Goal: Task Accomplishment & Management: Use online tool/utility

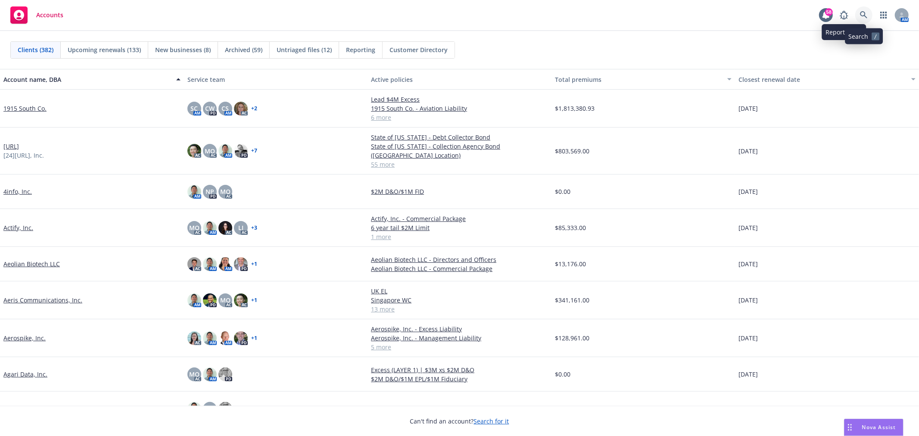
click at [859, 14] on link at bounding box center [864, 14] width 17 height 17
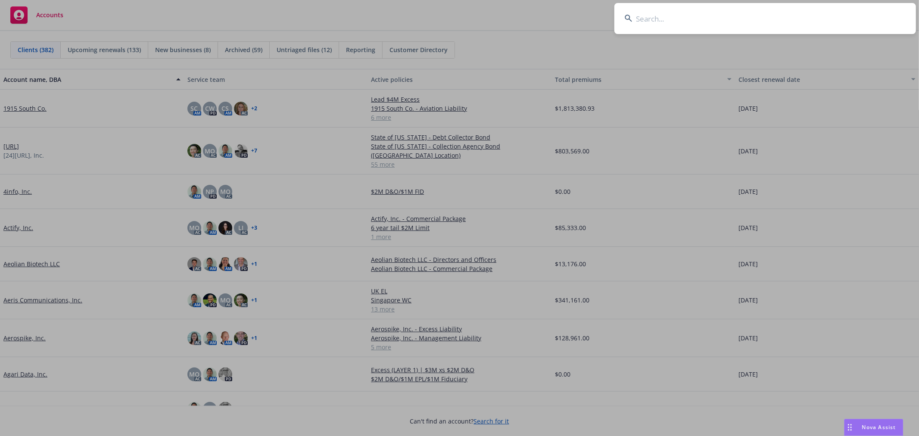
click at [716, 27] on input at bounding box center [766, 18] width 302 height 31
type input "nok nok"
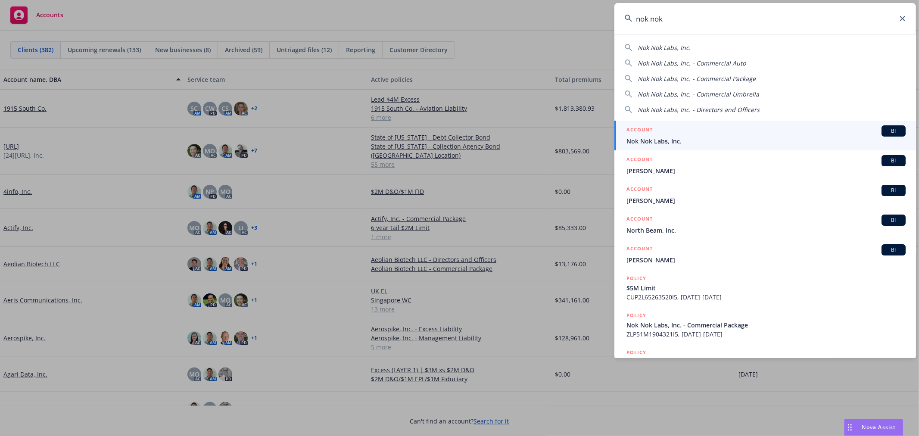
click at [721, 130] on div "ACCOUNT BI" at bounding box center [766, 130] width 279 height 11
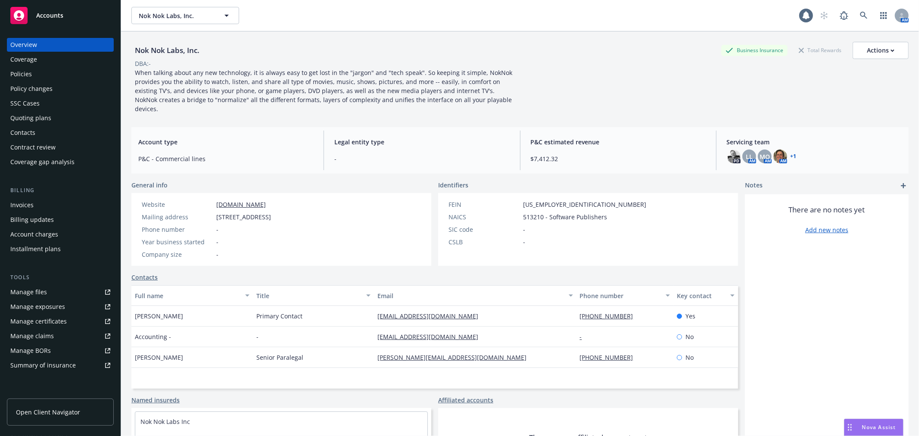
click at [27, 75] on div "Policies" at bounding box center [21, 74] width 22 height 14
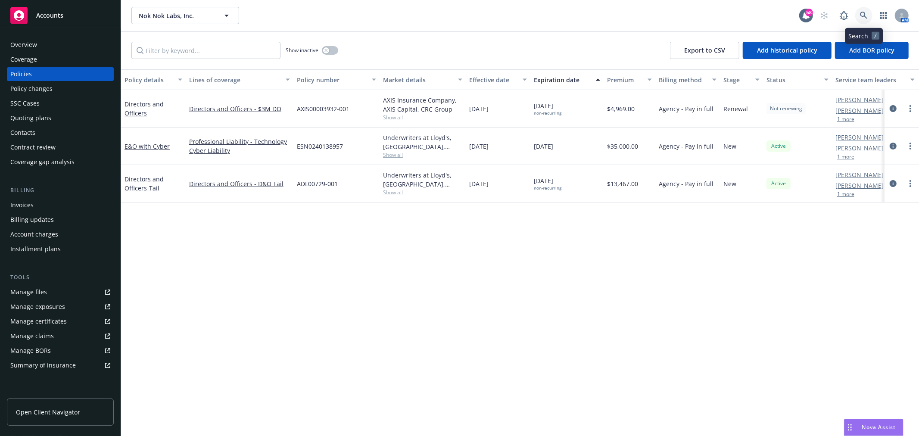
click at [864, 16] on icon at bounding box center [863, 15] width 7 height 7
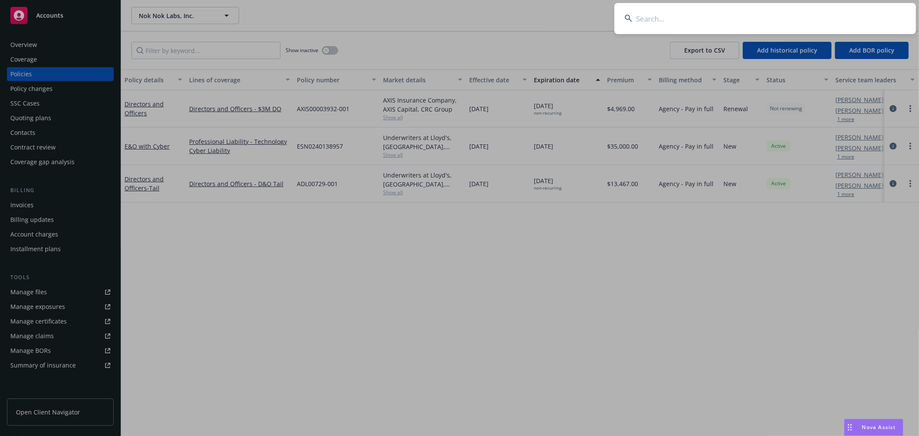
click at [853, 14] on input at bounding box center [766, 18] width 302 height 31
type input "respira"
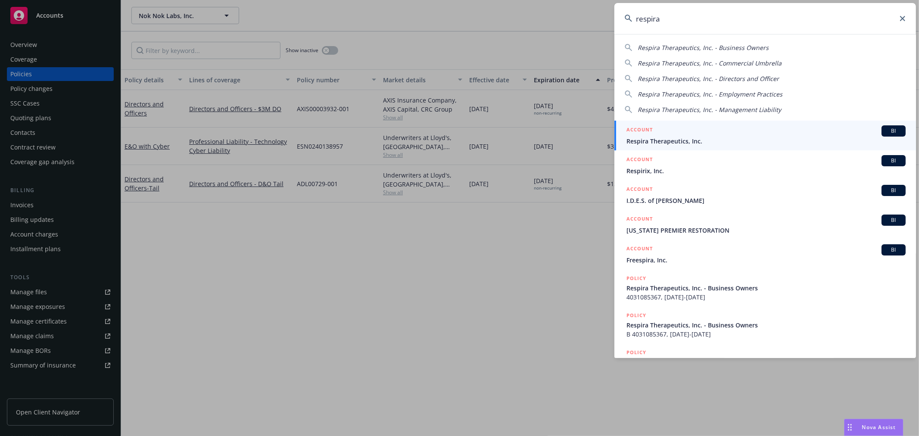
click at [768, 132] on div "ACCOUNT BI" at bounding box center [766, 130] width 279 height 11
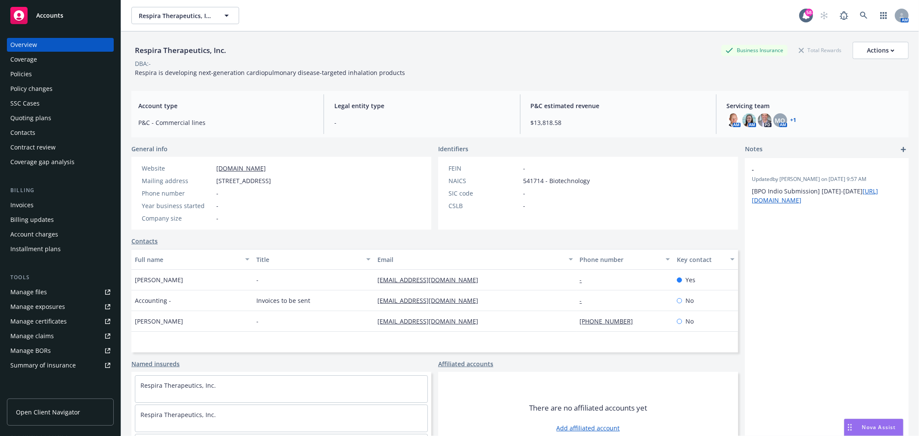
click at [32, 69] on div "Policies" at bounding box center [60, 74] width 100 height 14
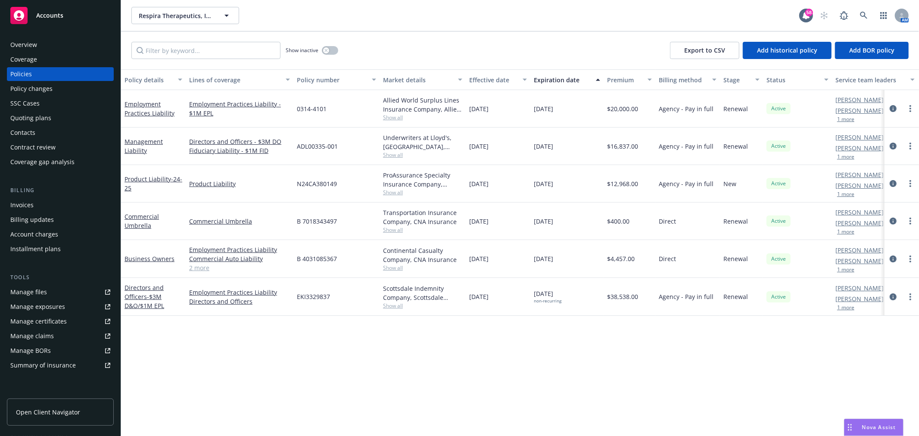
click at [51, 118] on div "Quoting plans" at bounding box center [60, 118] width 100 height 14
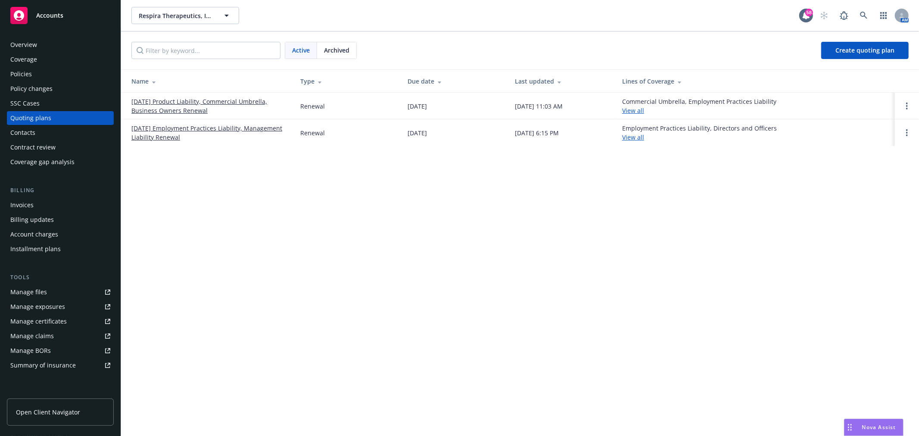
click at [178, 128] on link "09/08/25 Employment Practices Liability, Management Liability Renewal" at bounding box center [208, 133] width 155 height 18
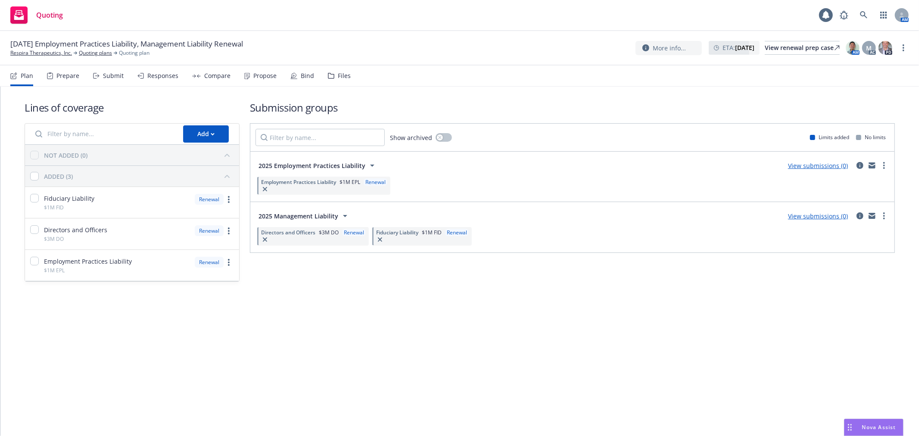
click at [328, 75] on icon at bounding box center [331, 76] width 6 height 6
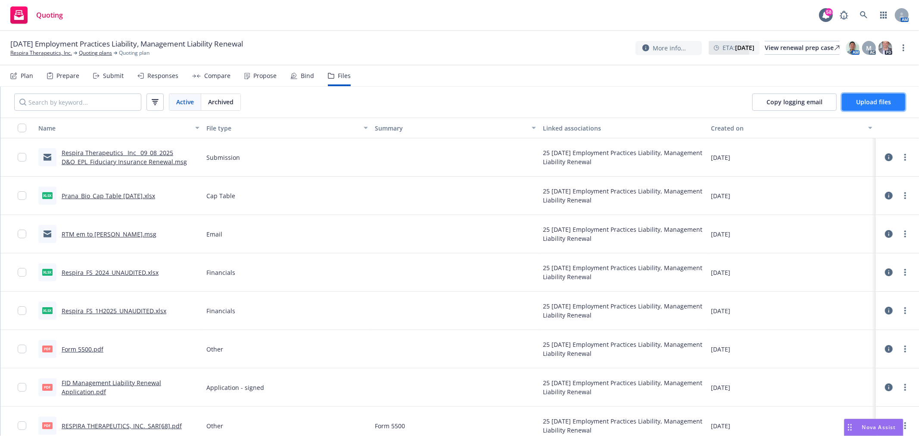
drag, startPoint x: 885, startPoint y: 104, endPoint x: 874, endPoint y: 106, distance: 10.5
click at [874, 106] on button "Upload files" at bounding box center [873, 102] width 63 height 17
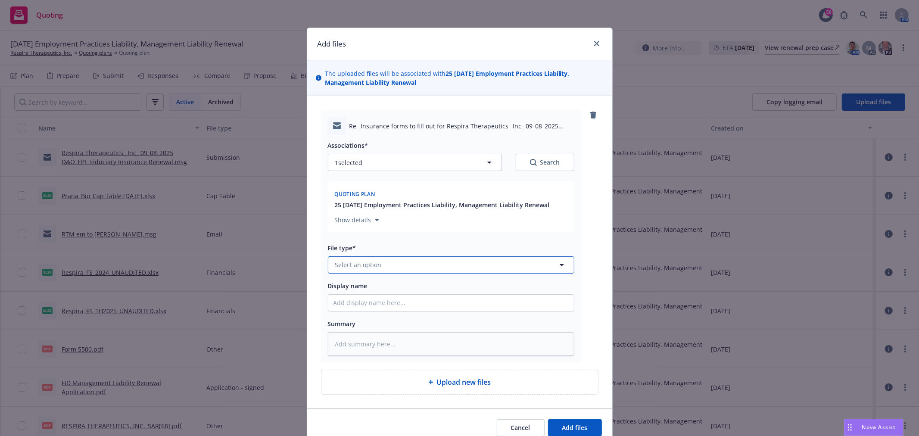
click at [380, 263] on button "Select an option" at bounding box center [451, 264] width 247 height 17
type input "Bind"
drag, startPoint x: 389, startPoint y: 199, endPoint x: 361, endPoint y: 285, distance: 90.8
click at [389, 199] on div "Bind Order" at bounding box center [451, 195] width 235 height 13
click at [359, 305] on input "Display name" at bounding box center [451, 303] width 246 height 16
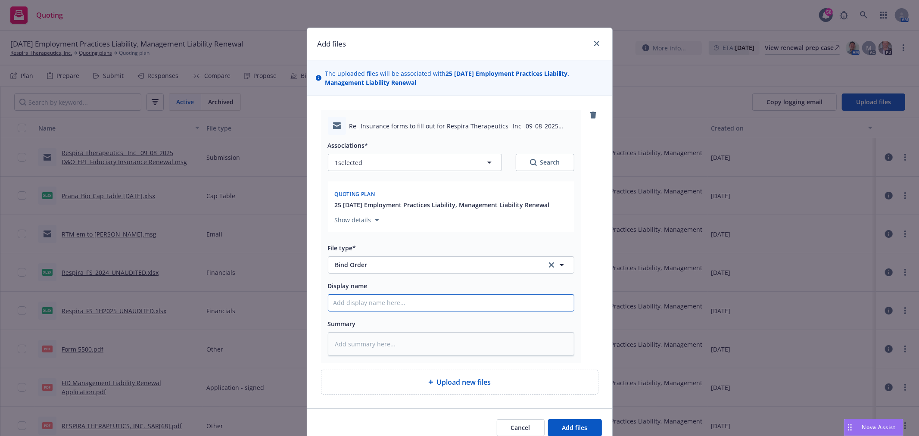
type textarea "x"
type input "C"
type textarea "x"
type input "CBO"
type textarea "x"
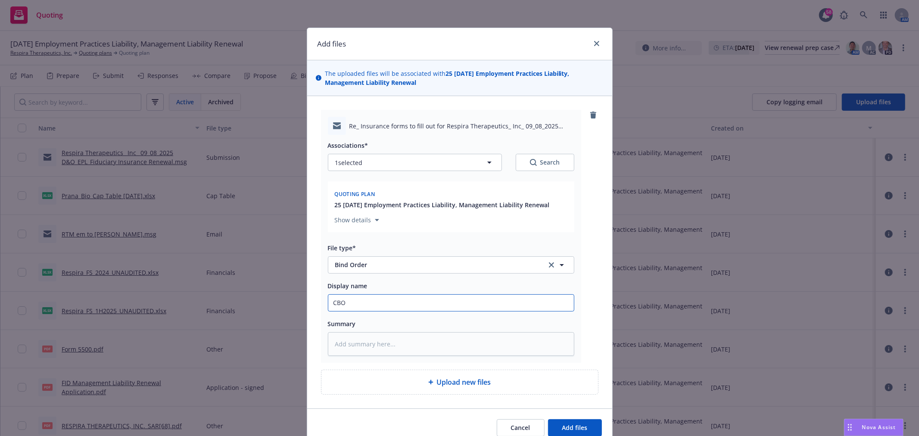
type input "CBO"
type textarea "x"
type input "CBO e"
type textarea "x"
type input "CBO ex"
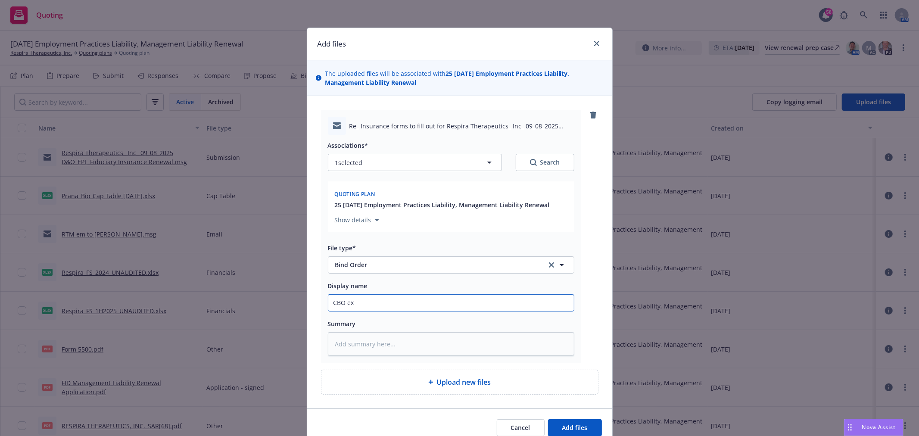
type textarea "x"
type input "CBO ext"
type textarea "x"
type input "CBO exte"
type textarea "x"
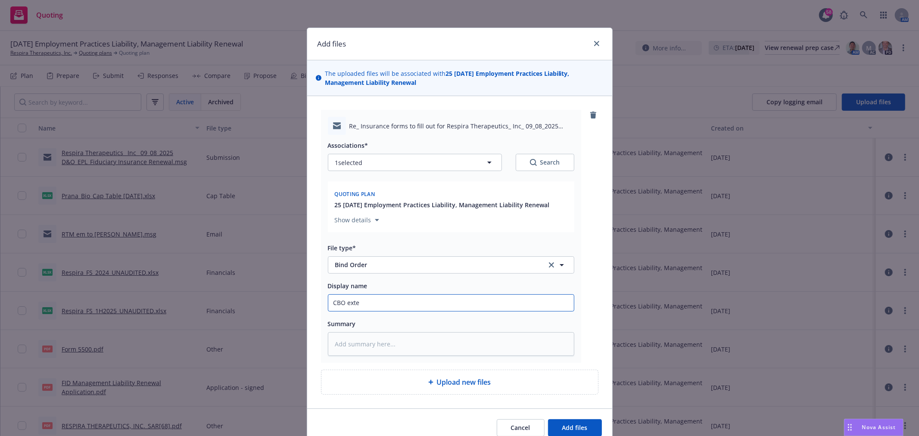
type input "CBO exten"
type textarea "x"
type input "CBO extend"
type textarea "x"
type input "CBO extend"
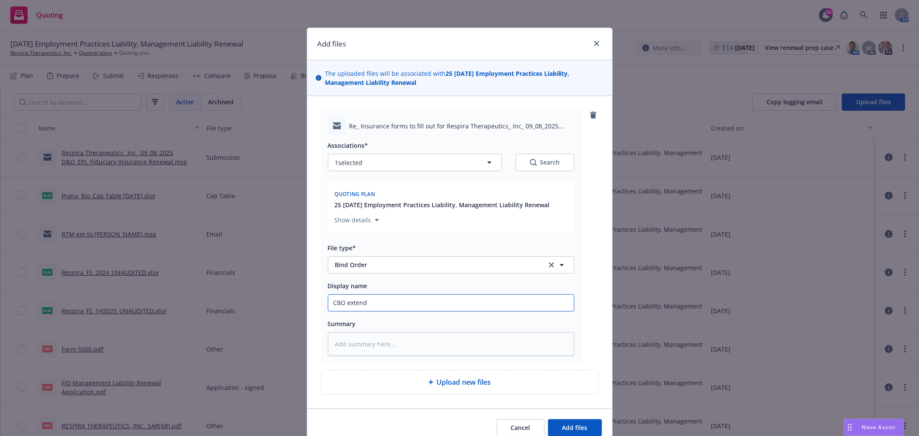
type textarea "x"
type input "CBO extend t"
type textarea "x"
type input "CBO extend"
type textarea "x"
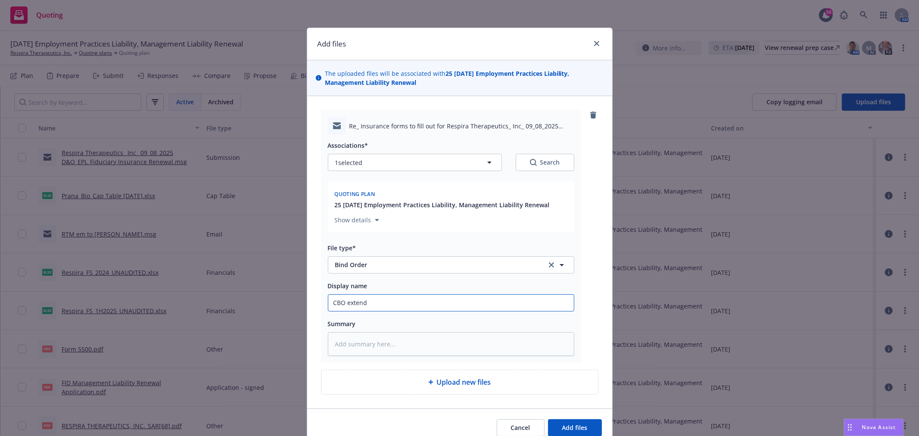
type input "CBO extend 6"
type textarea "x"
type input "CBO extend 60"
type textarea "x"
type input "CBO extend 60"
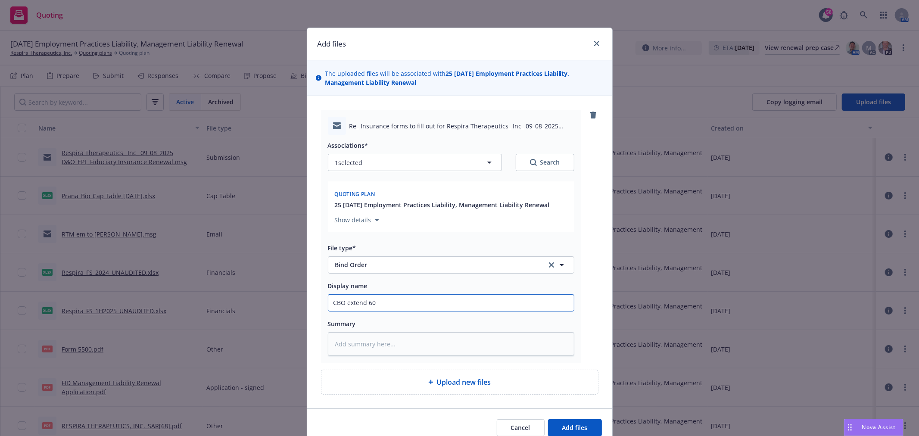
type textarea "x"
type input "CBO extend 60 d"
type textarea "x"
type input "CBO extend 60 da"
type textarea "x"
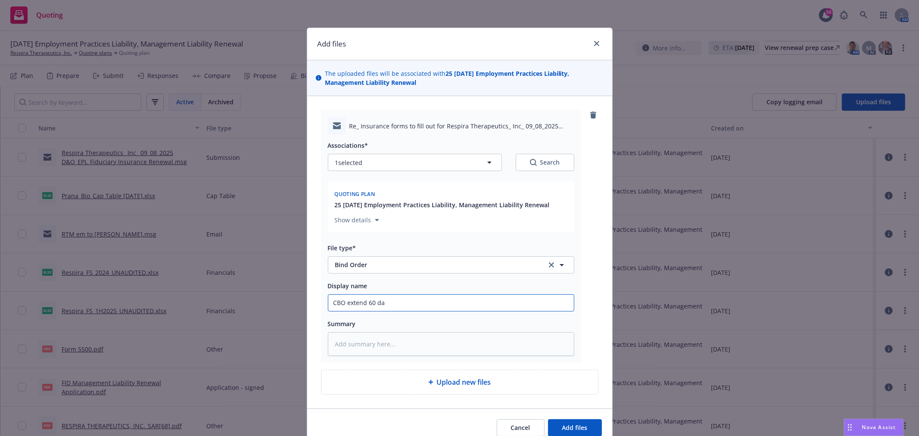
type input "CBO extend 60 day"
type textarea "x"
type input "CBO extend 60 days"
click at [548, 419] on button "Add files" at bounding box center [575, 427] width 54 height 17
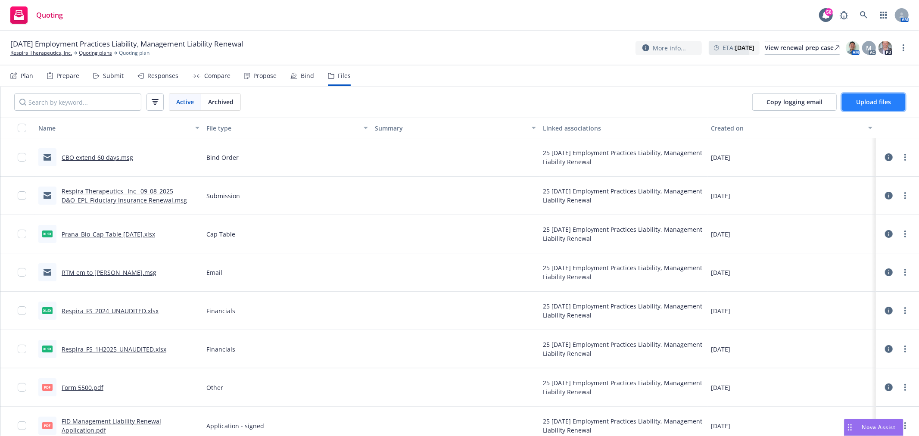
click at [882, 102] on span "Upload files" at bounding box center [873, 102] width 35 height 8
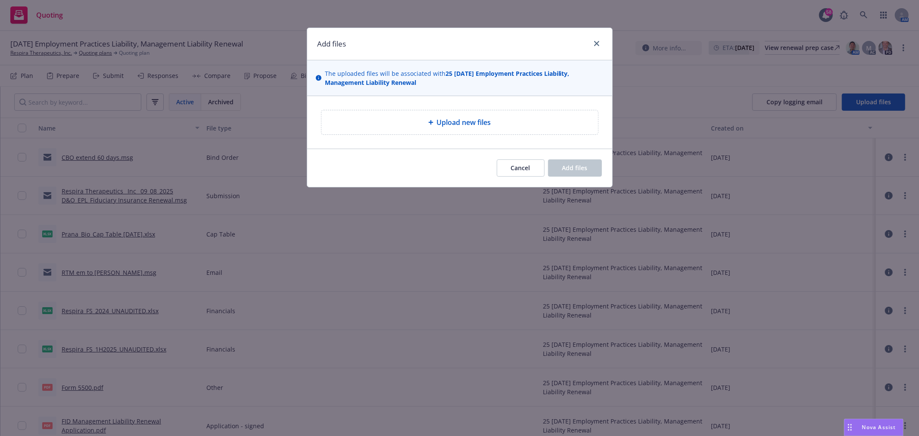
type textarea "x"
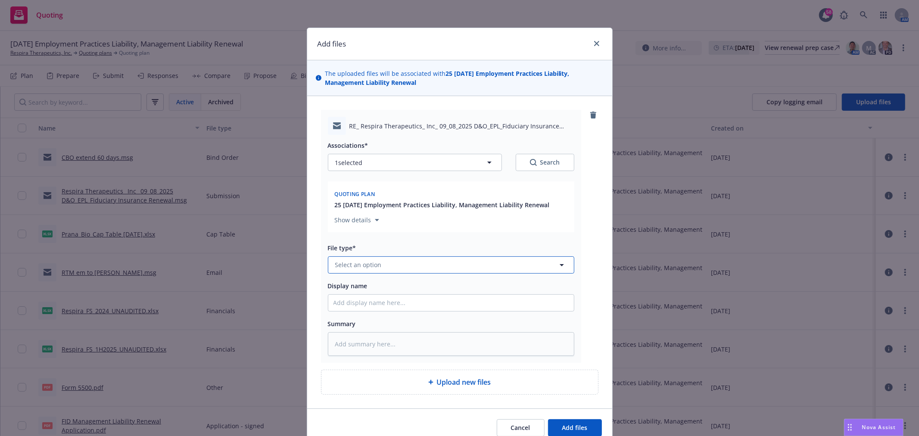
click at [376, 267] on span "Select an option" at bounding box center [358, 264] width 47 height 9
type input "Bind ordr"
type textarea "x"
type input "Bind order"
click at [378, 247] on div "Bind Order" at bounding box center [451, 241] width 235 height 13
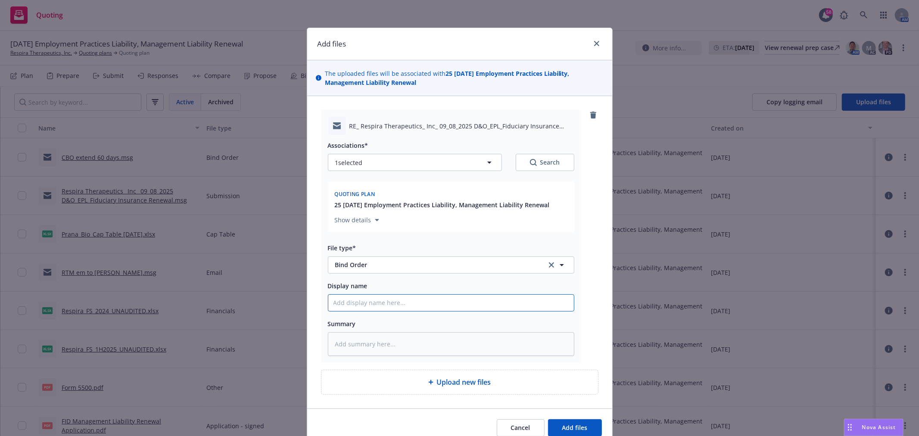
click at [367, 305] on input "Display name" at bounding box center [451, 303] width 246 height 16
type textarea "x"
type input "B"
type textarea "x"
type input "BO"
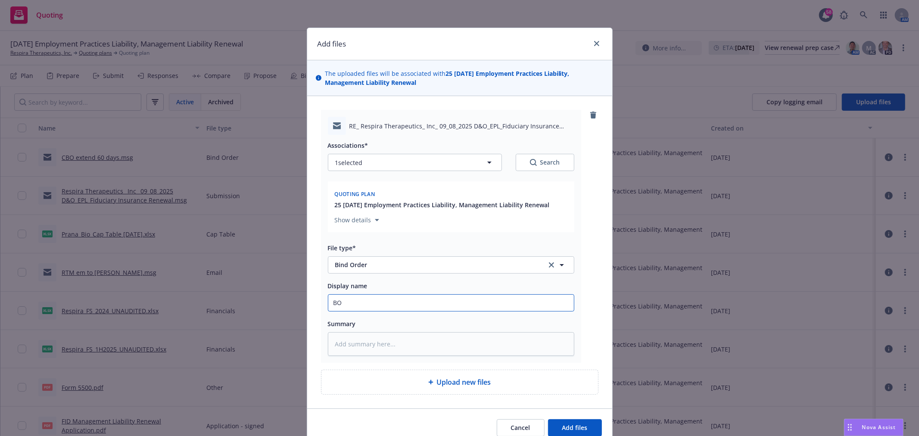
type textarea "x"
type input "BO"
type textarea "x"
type input "BO t"
type textarea "x"
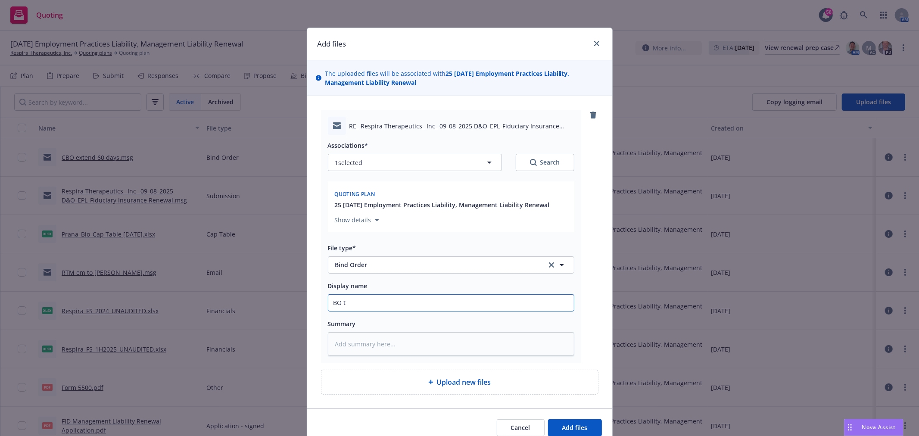
type input "BO to"
type textarea "x"
type input "BO to"
type textarea "x"
type input "BO to e"
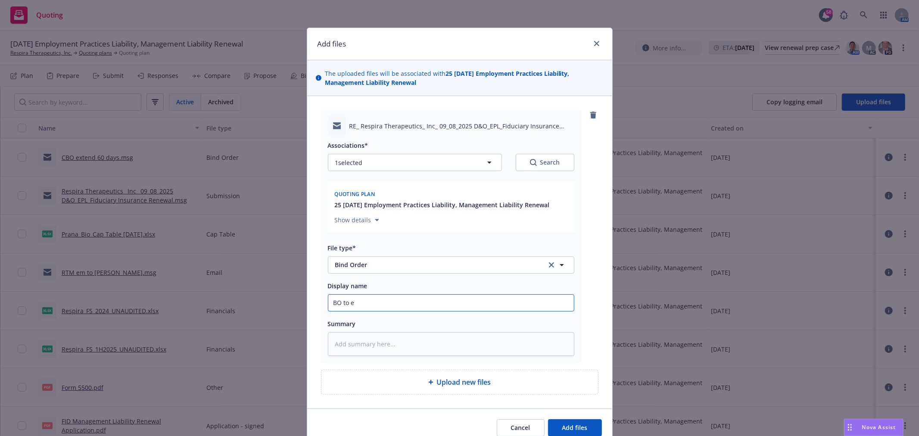
type textarea "x"
type input "BO to ex"
type textarea "x"
type input "BO to ext"
type textarea "x"
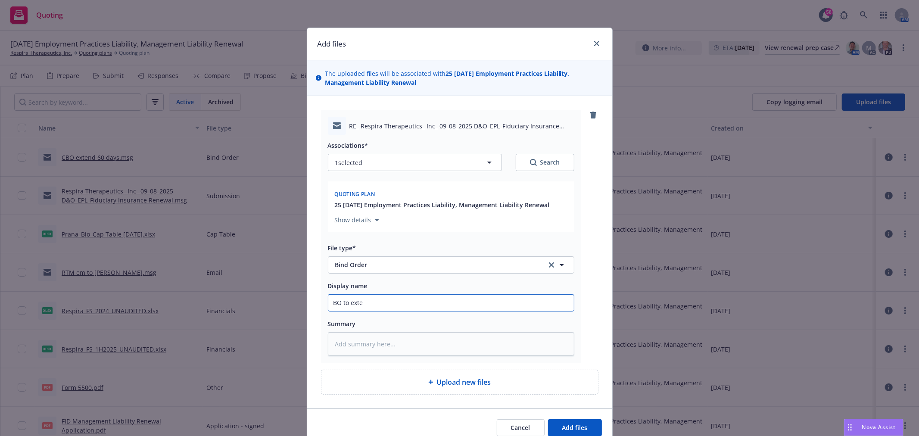
type input "BO to exten"
type textarea "x"
type input "BO to extend"
type textarea "x"
type input "BO to extend"
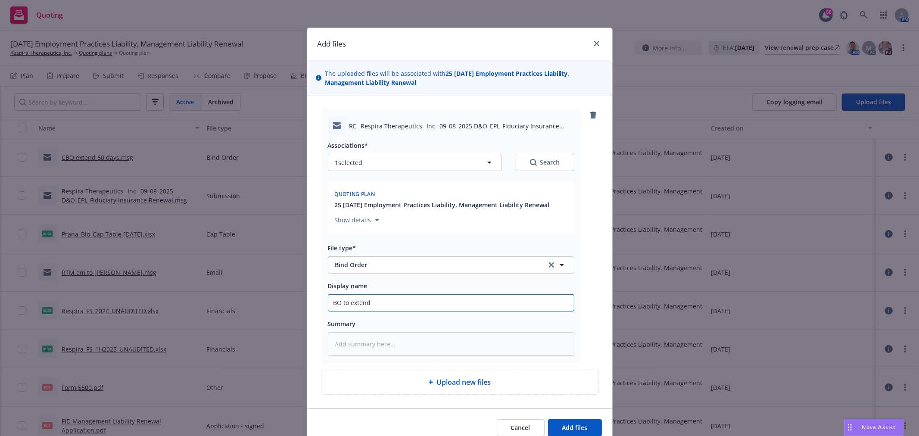
type textarea "x"
type input "BO to extend 6"
type textarea "x"
type input "BO to extend 60"
type textarea "x"
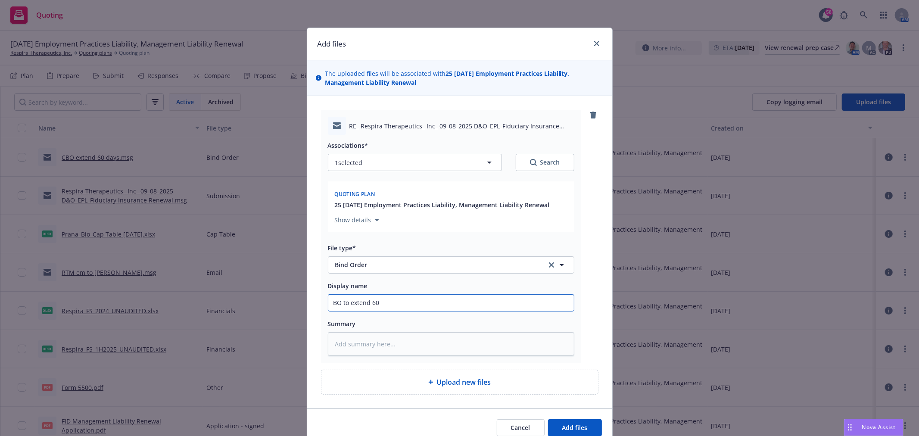
type input "BO to extend 60"
type textarea "x"
type input "BO to extend 60 d"
type textarea "x"
type input "BO to extend 60 da"
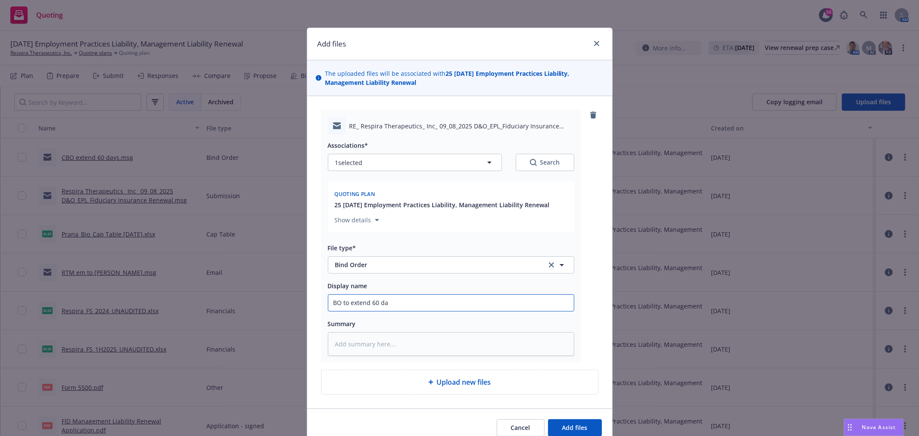
type textarea "x"
type input "BO to extend 60 day"
type textarea "x"
type input "BO to extend 60 days"
click at [548, 419] on button "Add files" at bounding box center [575, 427] width 54 height 17
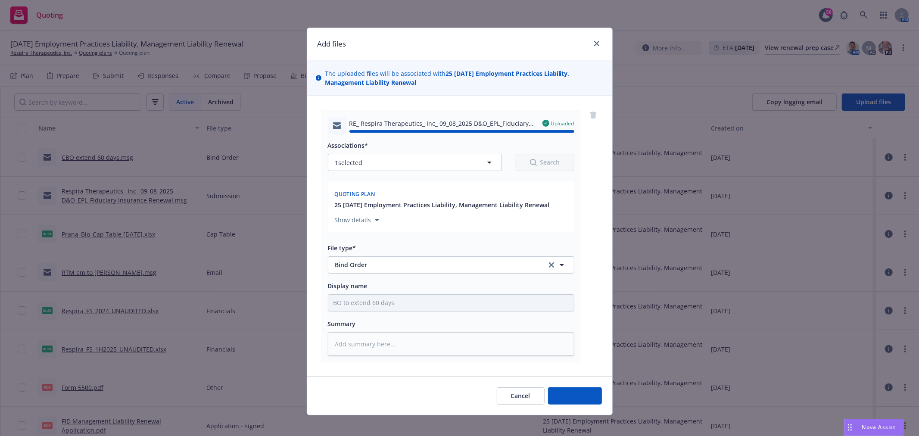
type textarea "x"
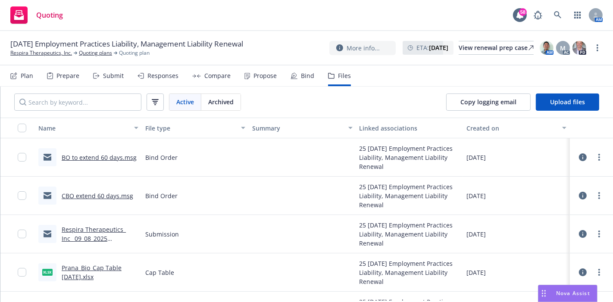
click at [562, 292] on span "Nova Assist" at bounding box center [573, 293] width 34 height 7
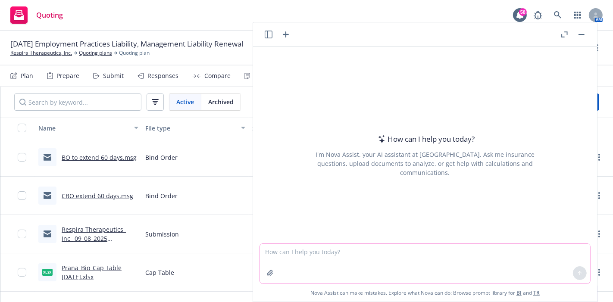
click at [395, 269] on textarea at bounding box center [425, 264] width 330 height 40
click at [325, 252] on textarea at bounding box center [425, 264] width 330 height 40
click at [325, 267] on textarea at bounding box center [425, 264] width 330 height 40
type textarea "Please explain what a site adic is"
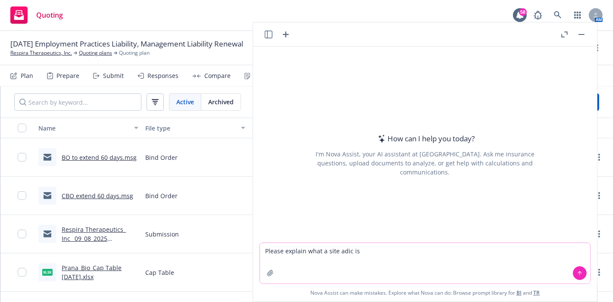
click at [581, 275] on button at bounding box center [580, 273] width 14 height 14
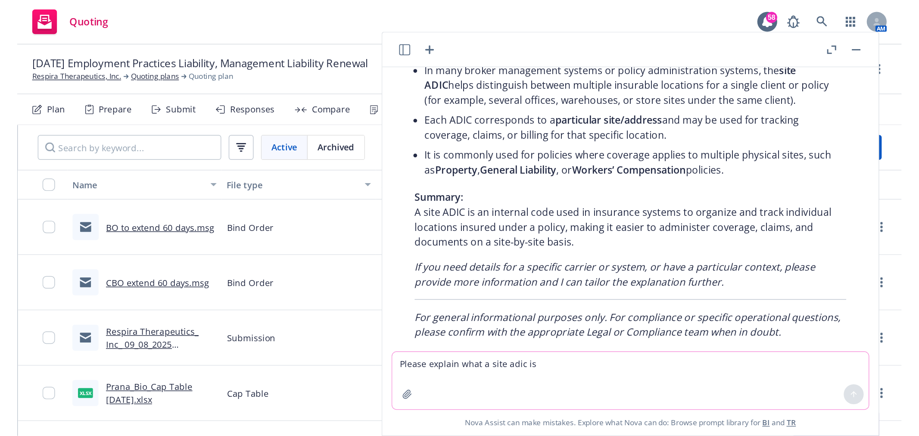
scroll to position [130, 0]
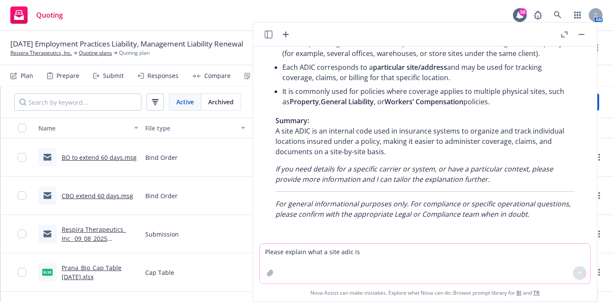
click at [584, 34] on rect "button" at bounding box center [581, 34] width 6 height 1
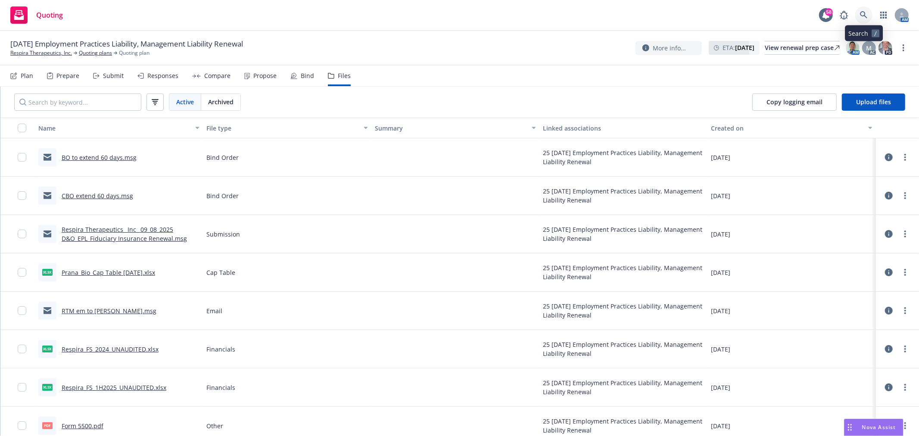
click at [864, 16] on icon at bounding box center [864, 15] width 8 height 8
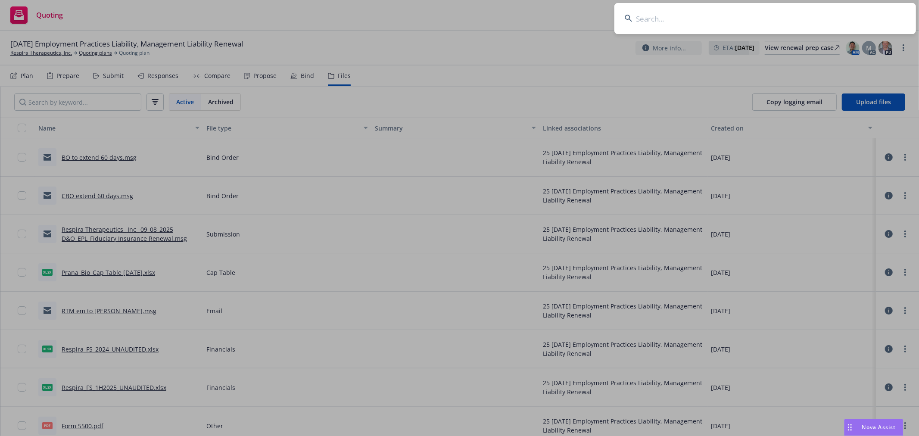
click at [684, 20] on input at bounding box center [766, 18] width 302 height 31
type input "auto"
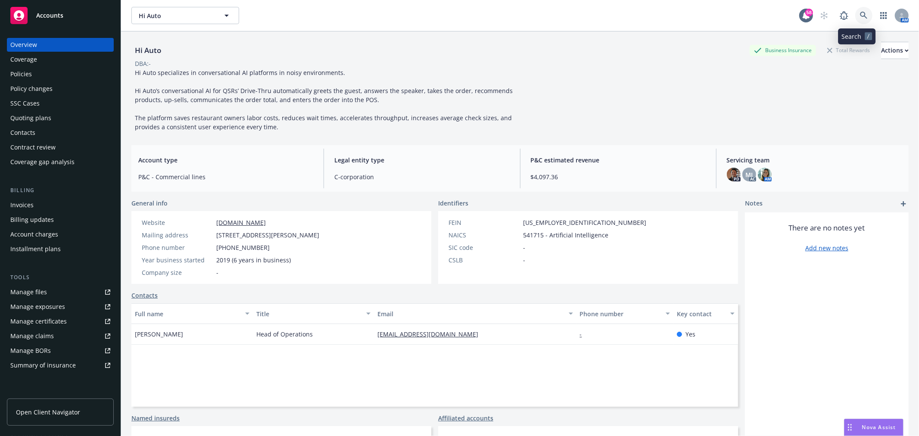
click at [860, 13] on icon at bounding box center [864, 16] width 8 height 8
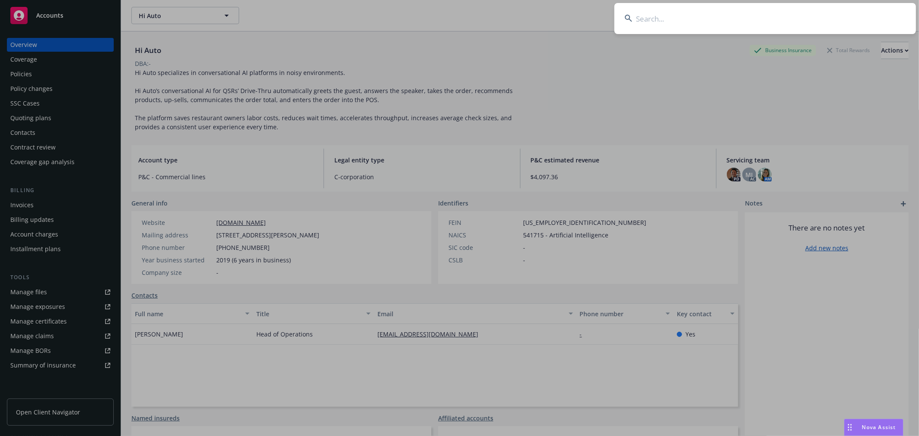
click at [760, 23] on input at bounding box center [766, 18] width 302 height 31
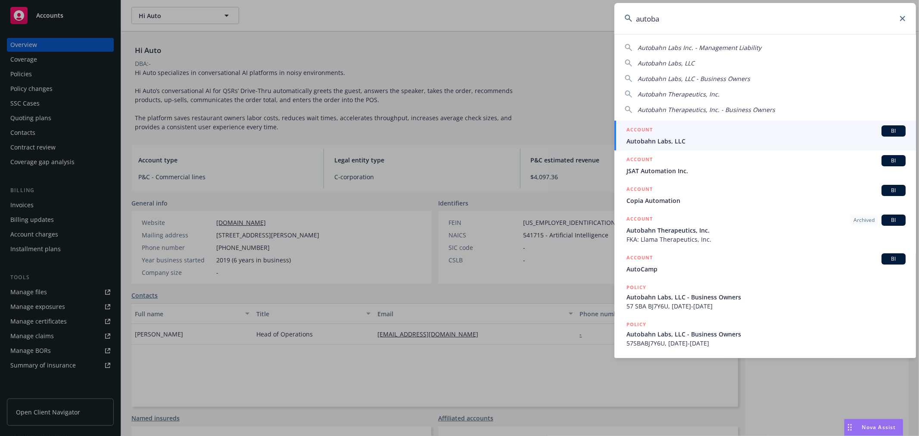
type input "autoba"
click at [696, 138] on span "Autobahn Labs, LLC" at bounding box center [766, 141] width 279 height 9
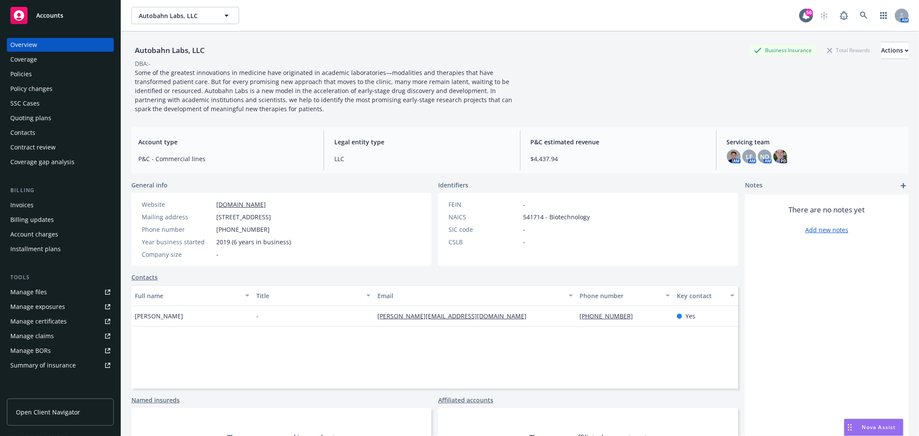
click at [23, 70] on div "Policies" at bounding box center [21, 74] width 22 height 14
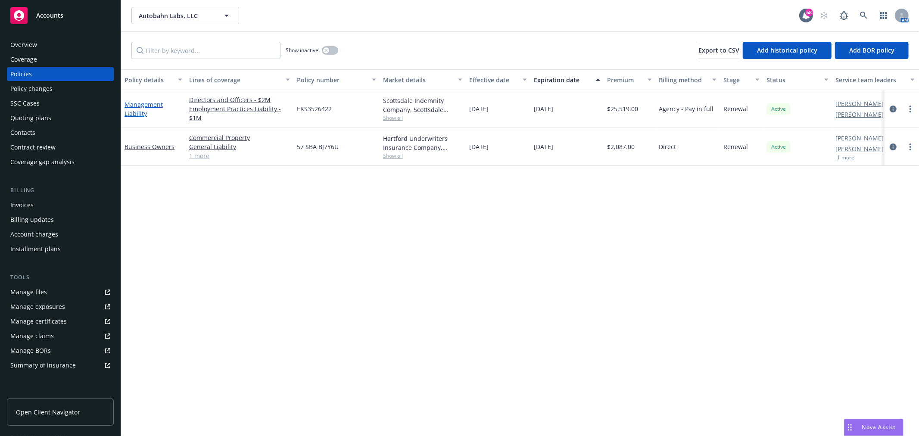
click at [137, 100] on link "Management Liability" at bounding box center [144, 108] width 38 height 17
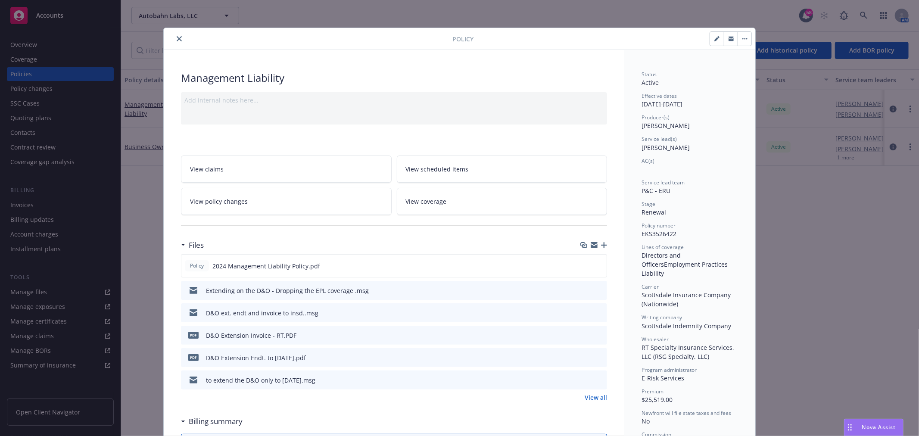
click at [174, 37] on button "close" at bounding box center [179, 39] width 10 height 10
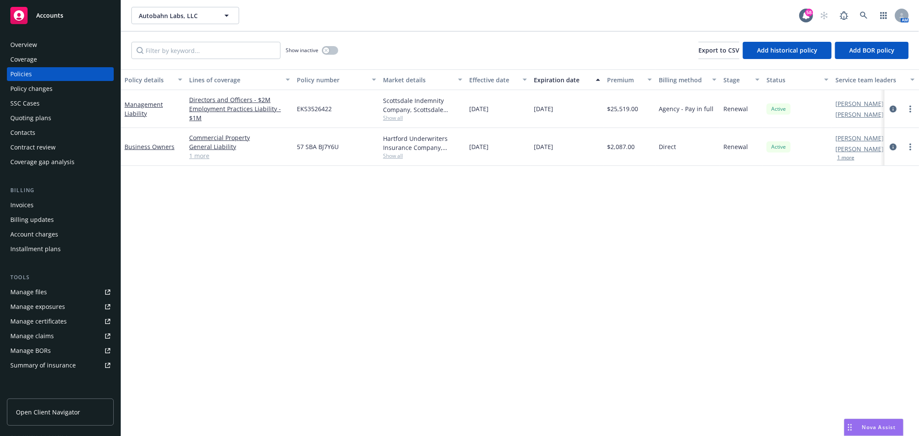
click at [54, 115] on div "Quoting plans" at bounding box center [60, 118] width 100 height 14
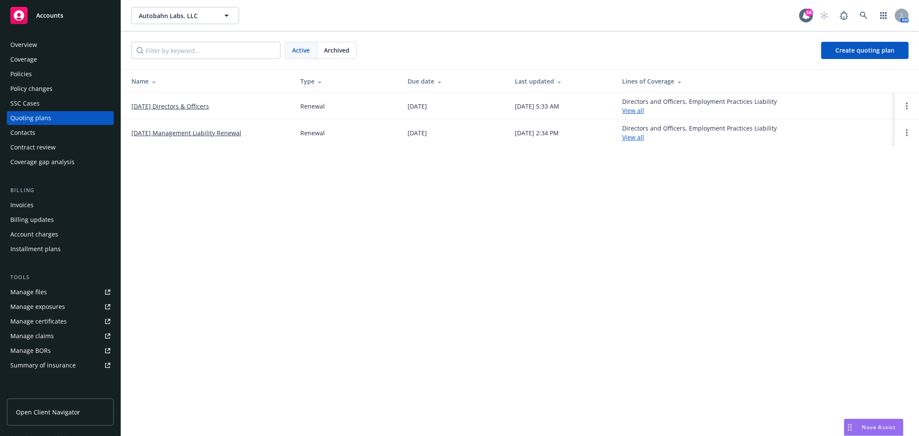
click at [222, 134] on link "05/31/25 Management Liability Renewal" at bounding box center [186, 132] width 110 height 9
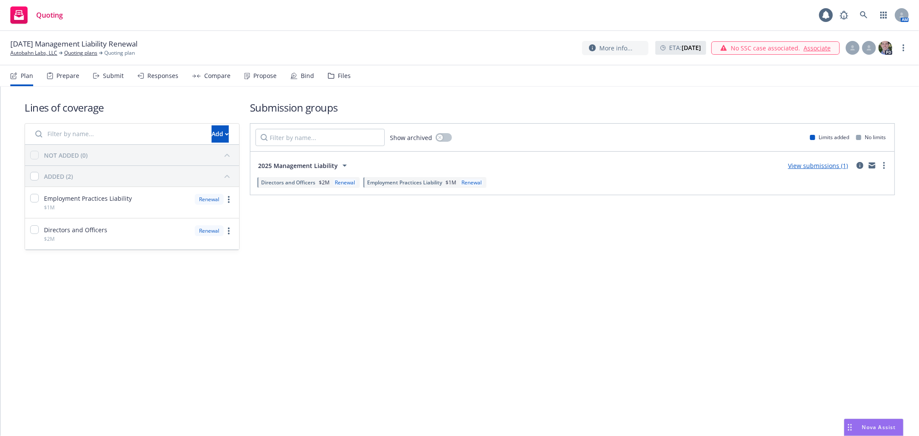
click at [332, 82] on div "Files" at bounding box center [339, 76] width 23 height 21
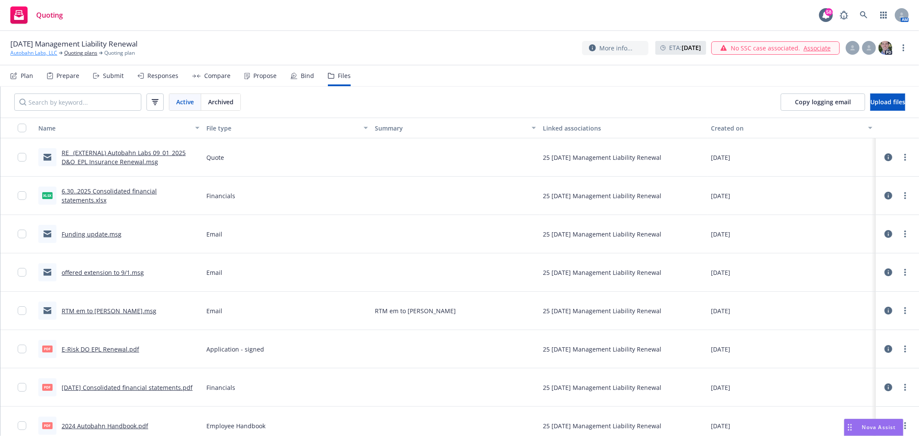
click at [49, 55] on link "Autobahn Labs, LLC" at bounding box center [33, 53] width 47 height 8
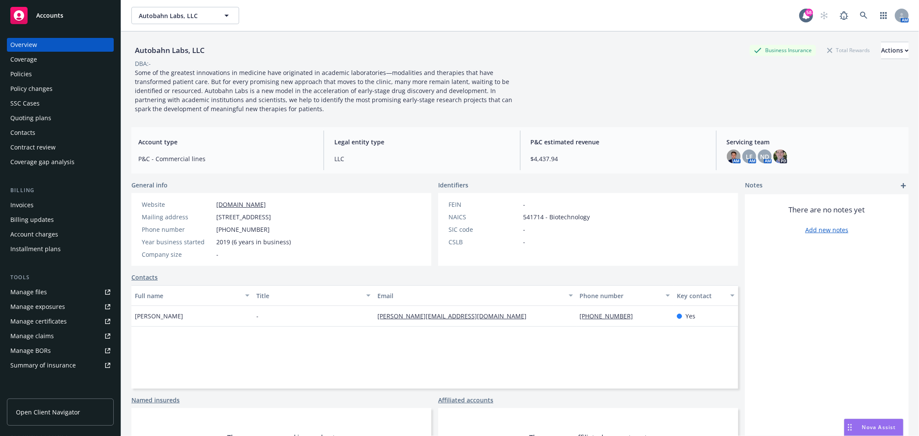
click at [39, 76] on div "Policies" at bounding box center [60, 74] width 100 height 14
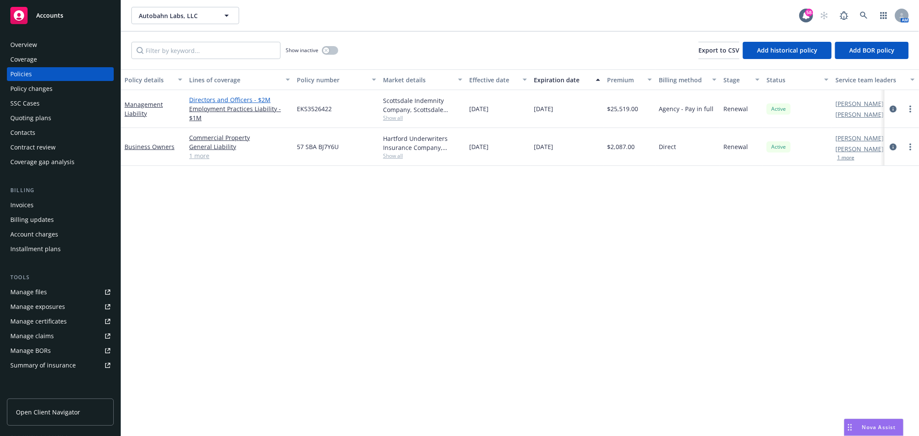
click at [235, 103] on link "Directors and Officers - $2M" at bounding box center [239, 99] width 101 height 9
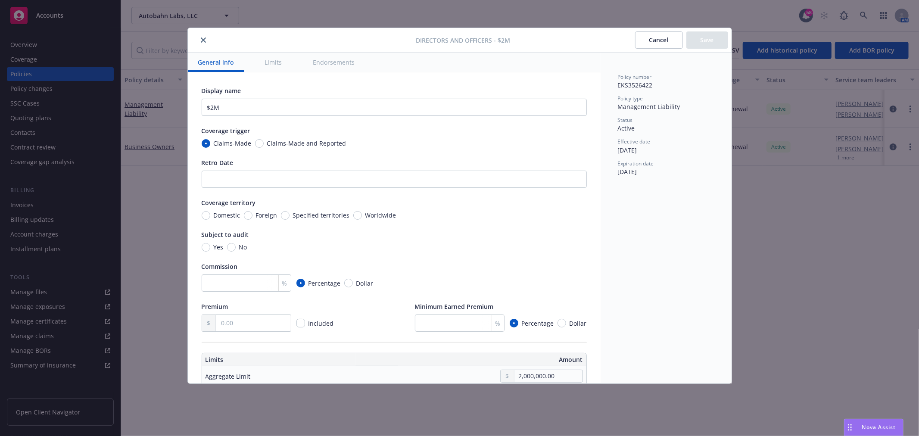
drag, startPoint x: 676, startPoint y: 45, endPoint x: 626, endPoint y: 58, distance: 51.3
click at [675, 45] on button "Cancel" at bounding box center [659, 39] width 48 height 17
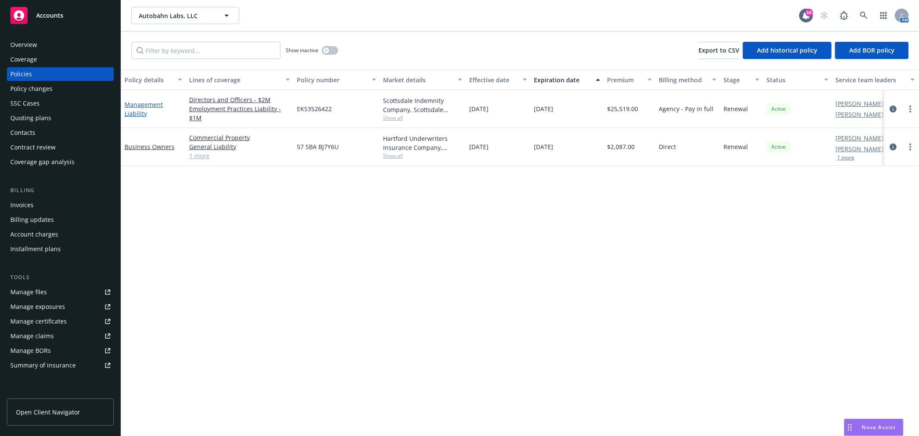
click at [152, 104] on link "Management Liability" at bounding box center [144, 108] width 38 height 17
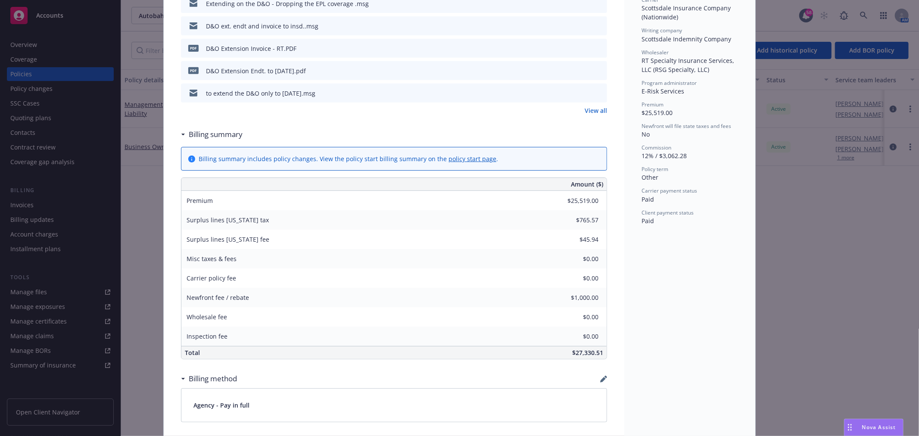
scroll to position [144, 0]
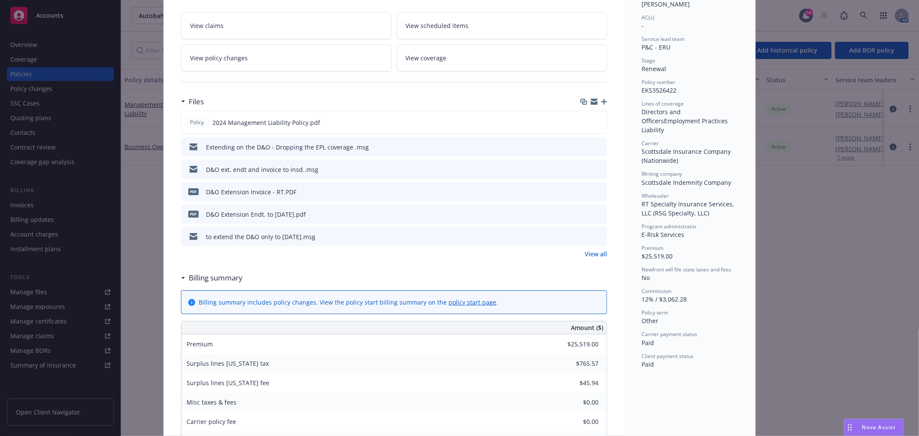
click at [596, 147] on icon "preview file" at bounding box center [599, 147] width 8 height 6
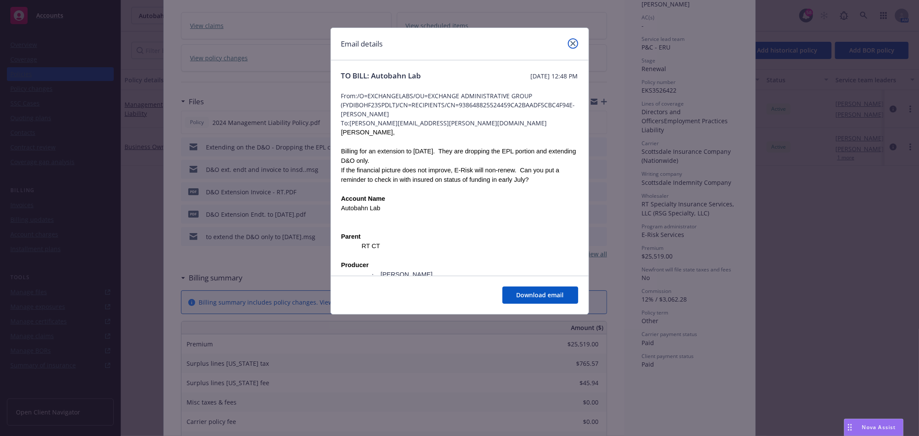
drag, startPoint x: 576, startPoint y: 45, endPoint x: 538, endPoint y: 45, distance: 37.9
click at [574, 45] on link "close" at bounding box center [573, 43] width 10 height 10
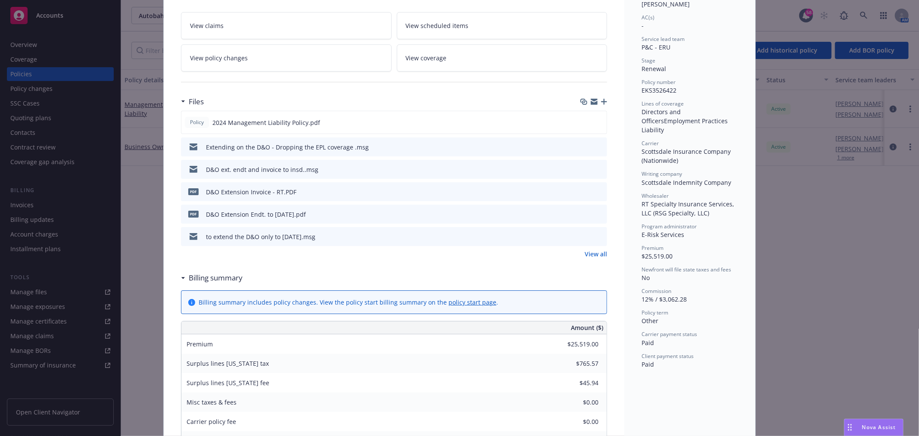
click at [788, 204] on div "Policy Management Liability Add internal notes here... View claims View schedul…" at bounding box center [459, 218] width 919 height 436
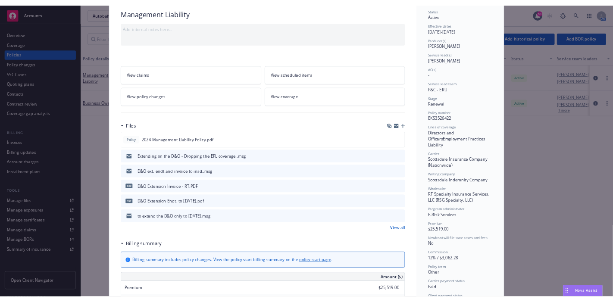
scroll to position [0, 0]
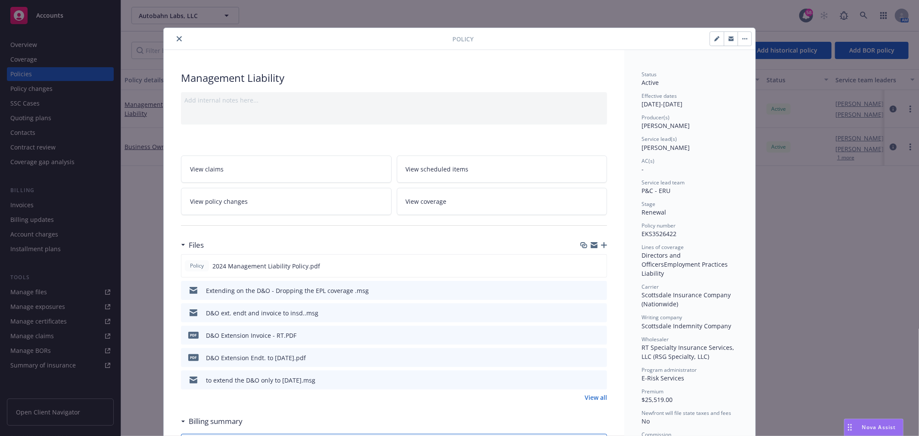
click at [177, 39] on icon "close" at bounding box center [179, 38] width 5 height 5
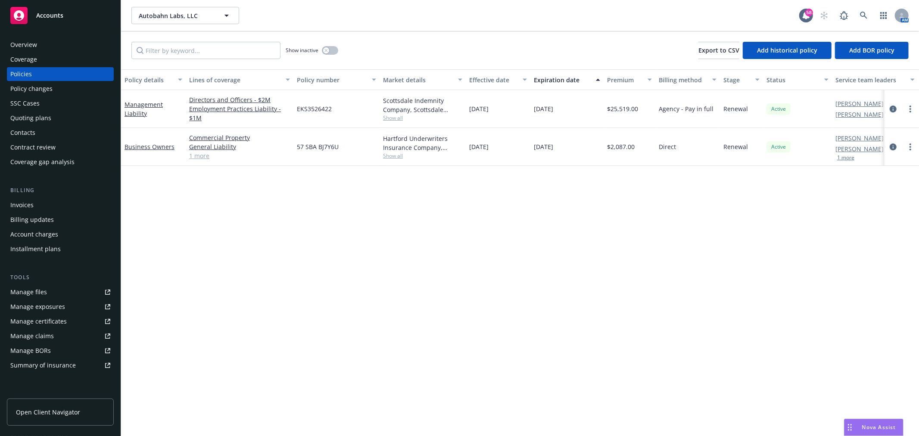
click at [27, 42] on div "Overview" at bounding box center [23, 45] width 27 height 14
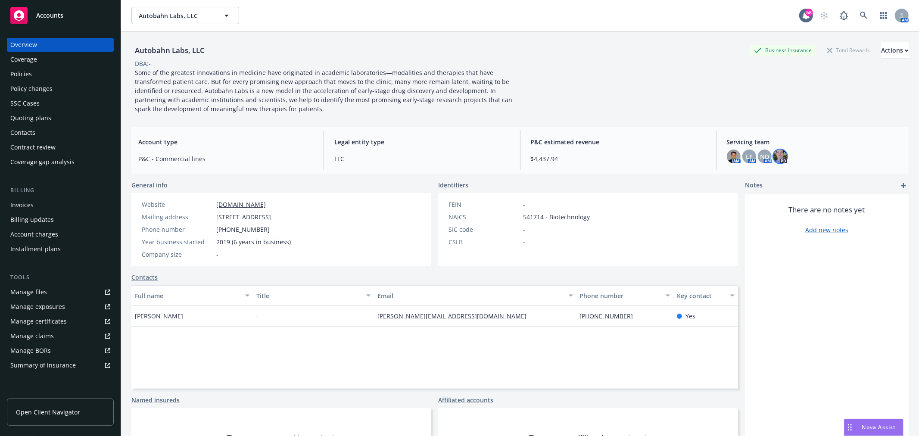
click at [776, 155] on img at bounding box center [781, 157] width 14 height 14
click at [762, 155] on span "ND" at bounding box center [764, 156] width 9 height 9
click at [743, 154] on div "LF" at bounding box center [750, 157] width 14 height 14
click at [728, 154] on img at bounding box center [734, 157] width 14 height 14
click at [674, 97] on div "Autobahn Labs, LLC Business Insurance Total Rewards Actions DBA: - Some of the …" at bounding box center [520, 78] width 778 height 72
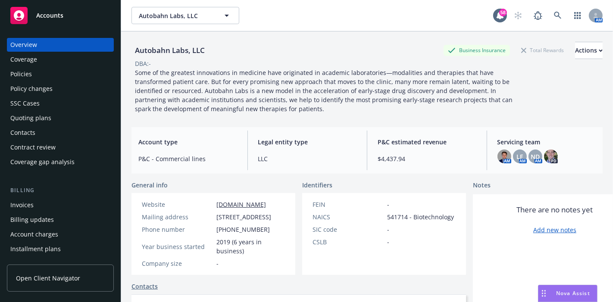
click at [553, 291] on div "Nova Assist" at bounding box center [573, 293] width 48 height 7
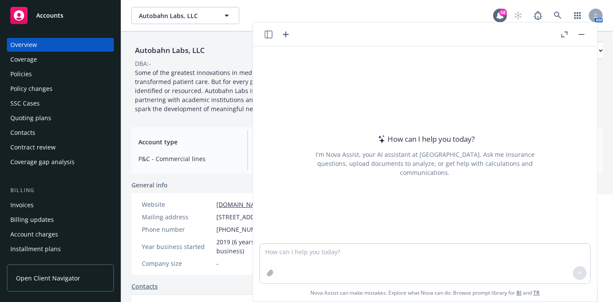
click at [0, 147] on div "Overview Coverage Policies Policy changes SSC Cases Quoting plans Contacts Cont…" at bounding box center [60, 165] width 121 height 275
click at [503, 265] on textarea at bounding box center [425, 264] width 330 height 40
click at [504, 265] on textarea at bounding box center [425, 264] width 330 height 40
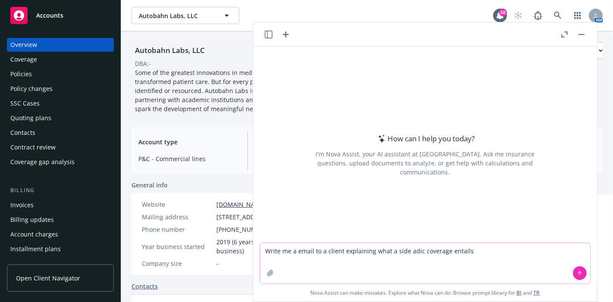
click at [409, 250] on textarea "Write me a email to a client explaining what a side adic coverage entails" at bounding box center [425, 263] width 330 height 41
click at [408, 251] on textarea "Write me a email to a client explaining what a side adic coverage entails" at bounding box center [425, 263] width 330 height 41
type textarea "Write me a email to a client explaining what a side a dic coverage entails"
click at [573, 274] on button at bounding box center [580, 273] width 14 height 14
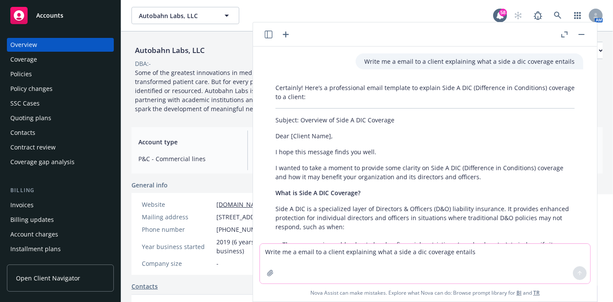
click at [31, 44] on div "Overview" at bounding box center [23, 45] width 27 height 14
drag, startPoint x: 56, startPoint y: 16, endPoint x: 116, endPoint y: 18, distance: 59.1
click at [56, 16] on span "Accounts" at bounding box center [49, 15] width 27 height 7
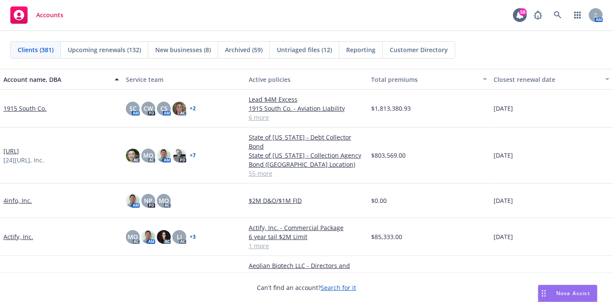
click at [371, 282] on div "Can't find an account? Search for it" at bounding box center [306, 282] width 613 height 20
click at [372, 281] on div "Can't find an account? Search for it" at bounding box center [306, 282] width 613 height 20
click at [401, 285] on div "Can't find an account? Search for it" at bounding box center [306, 282] width 613 height 20
click at [372, 282] on div "Can't find an account? Search for it" at bounding box center [306, 282] width 613 height 20
click at [397, 284] on div "Can't find an account? Search for it" at bounding box center [306, 282] width 613 height 20
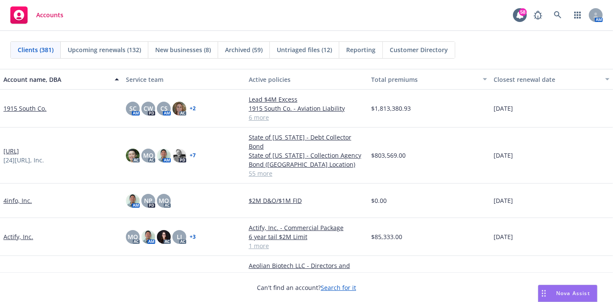
click at [372, 282] on div "Accounts 58 AM Clients (381) Upcoming renewals (132) New businesses (8) Archive…" at bounding box center [306, 151] width 613 height 302
click at [371, 287] on div "Can't find an account? Search for it" at bounding box center [306, 282] width 613 height 20
click at [393, 285] on div "Can't find an account? Search for it" at bounding box center [306, 282] width 613 height 20
click at [386, 284] on div "Can't find an account? Search for it" at bounding box center [306, 282] width 613 height 20
click at [388, 285] on div "Can't find an account? Search for it" at bounding box center [306, 282] width 613 height 20
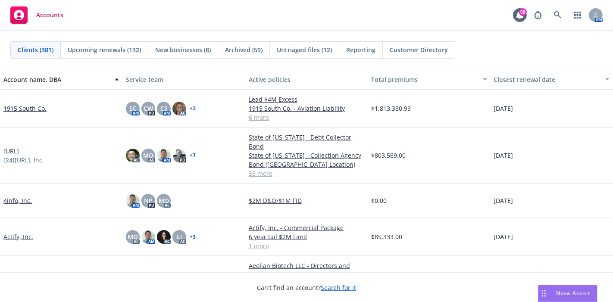
click at [388, 285] on div "Can't find an account? Search for it" at bounding box center [306, 282] width 613 height 20
click at [390, 285] on div "Can't find an account? Search for it" at bounding box center [306, 282] width 613 height 20
click at [371, 282] on div "Can't find an account? Search for it" at bounding box center [306, 282] width 613 height 20
click at [393, 287] on div "Can't find an account? Search for it" at bounding box center [306, 282] width 613 height 20
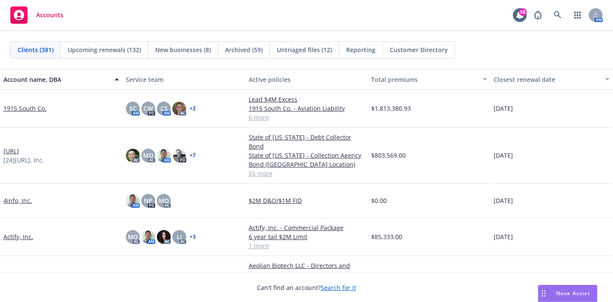
click at [388, 284] on div "Can't find an account? Search for it" at bounding box center [306, 282] width 613 height 20
click at [389, 284] on div "Can't find an account? Search for it" at bounding box center [306, 282] width 613 height 20
click at [390, 284] on div "Can't find an account? Search for it" at bounding box center [306, 282] width 613 height 20
click at [392, 283] on div "Can't find an account? Search for it" at bounding box center [306, 282] width 613 height 20
click at [392, 284] on div "Can't find an account? Search for it" at bounding box center [306, 282] width 613 height 20
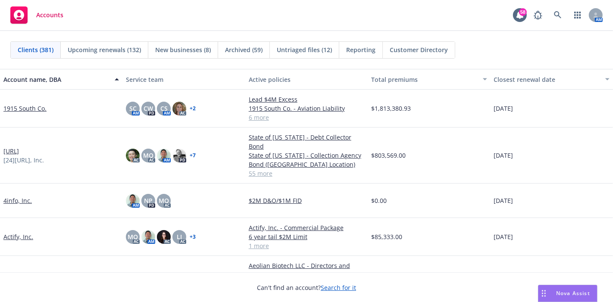
click at [403, 282] on div "Can't find an account? Search for it" at bounding box center [306, 282] width 613 height 20
click at [371, 287] on div "Can't find an account? Search for it" at bounding box center [306, 282] width 613 height 20
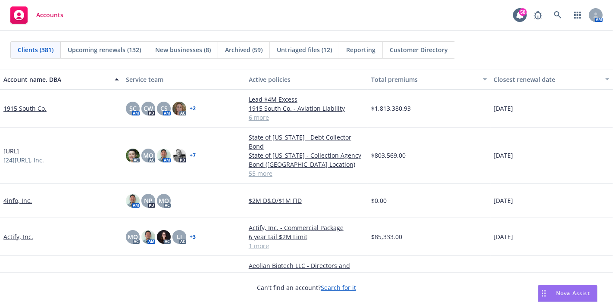
click at [371, 287] on div "Can't find an account? Search for it" at bounding box center [306, 282] width 613 height 20
click at [399, 285] on div "Can't find an account? Search for it" at bounding box center [306, 282] width 613 height 20
click at [400, 285] on div "Can't find an account? Search for it" at bounding box center [306, 282] width 613 height 20
click at [399, 285] on div "Can't find an account? Search for it" at bounding box center [306, 282] width 613 height 20
click at [399, 284] on div "Can't find an account? Search for it" at bounding box center [306, 282] width 613 height 20
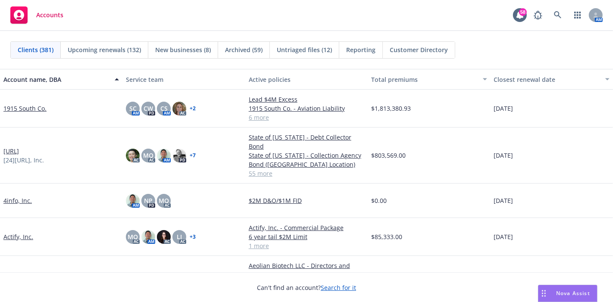
click at [399, 285] on div "Can't find an account? Search for it" at bounding box center [306, 282] width 613 height 20
click at [400, 285] on div "Can't find an account? Search for it" at bounding box center [306, 282] width 613 height 20
click at [400, 284] on div "Can't find an account? Search for it" at bounding box center [306, 282] width 613 height 20
click at [403, 287] on div "Can't find an account? Search for it" at bounding box center [306, 282] width 613 height 20
click at [399, 285] on div "Can't find an account? Search for it" at bounding box center [306, 282] width 613 height 20
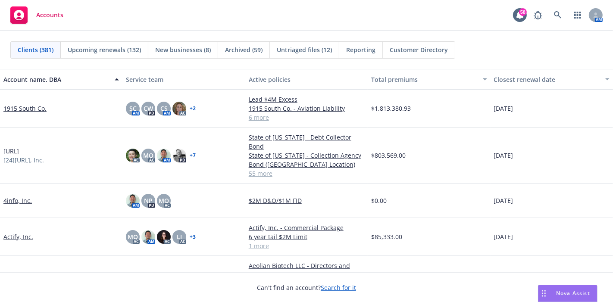
click at [400, 285] on div "Can't find an account? Search for it" at bounding box center [306, 282] width 613 height 20
click at [399, 284] on div "Can't find an account? Search for it" at bounding box center [306, 282] width 613 height 20
drag, startPoint x: 169, startPoint y: 272, endPoint x: 153, endPoint y: 292, distance: 26.1
click at [153, 292] on div "Can't find an account? Search for it" at bounding box center [306, 287] width 613 height 30
click at [214, 256] on div "AC AM AM PD + 1" at bounding box center [183, 279] width 122 height 47
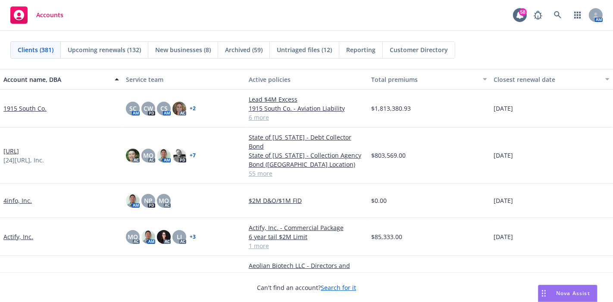
click at [215, 258] on div "AC AM AM PD + 1" at bounding box center [183, 279] width 122 height 47
